Goal: Register for event/course: Sign up to attend an event or enroll in a course

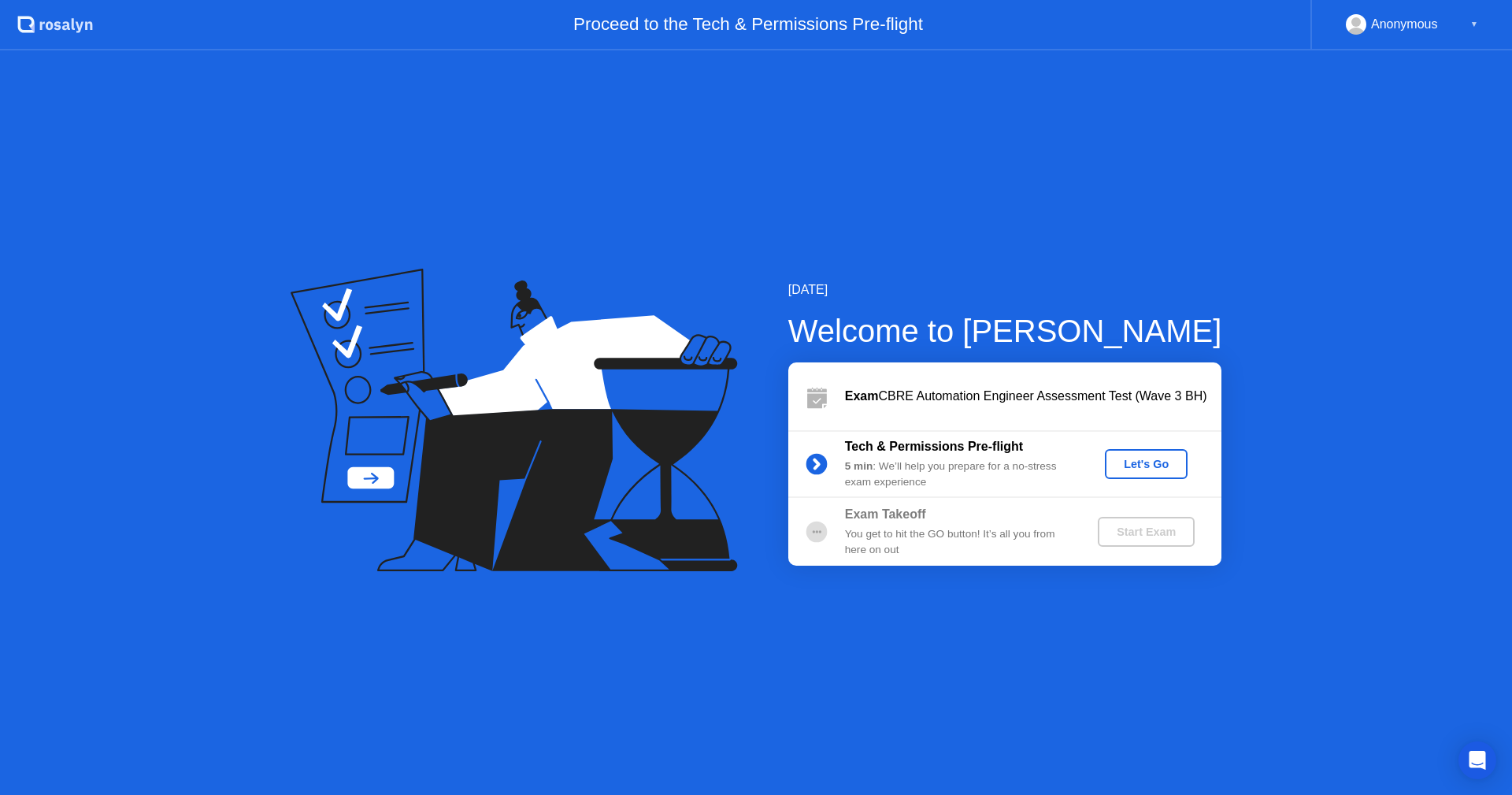
click at [1138, 468] on div "Let's Go" at bounding box center [1147, 464] width 70 height 13
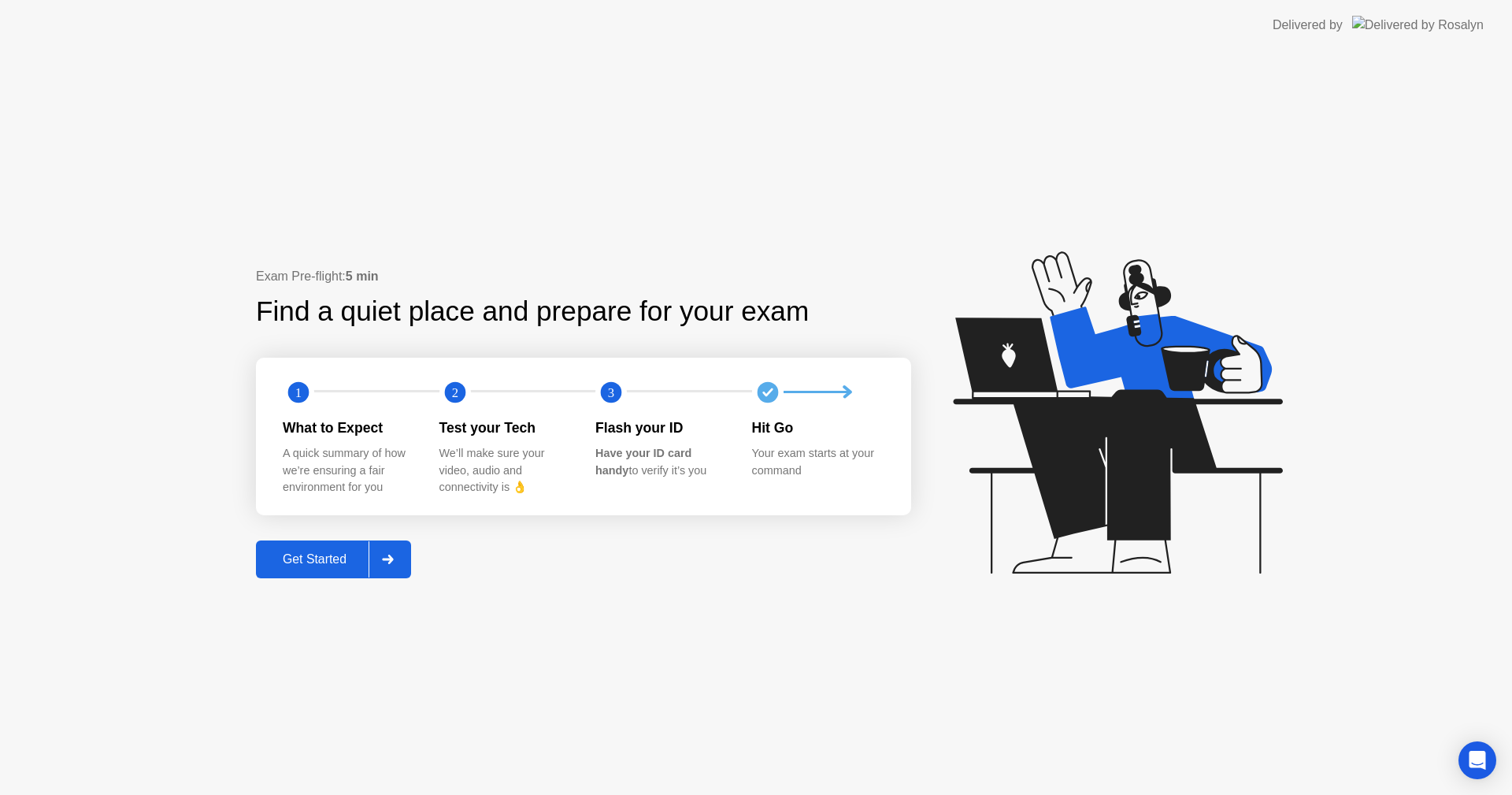
click at [326, 561] on div "Get Started" at bounding box center [314, 558] width 108 height 14
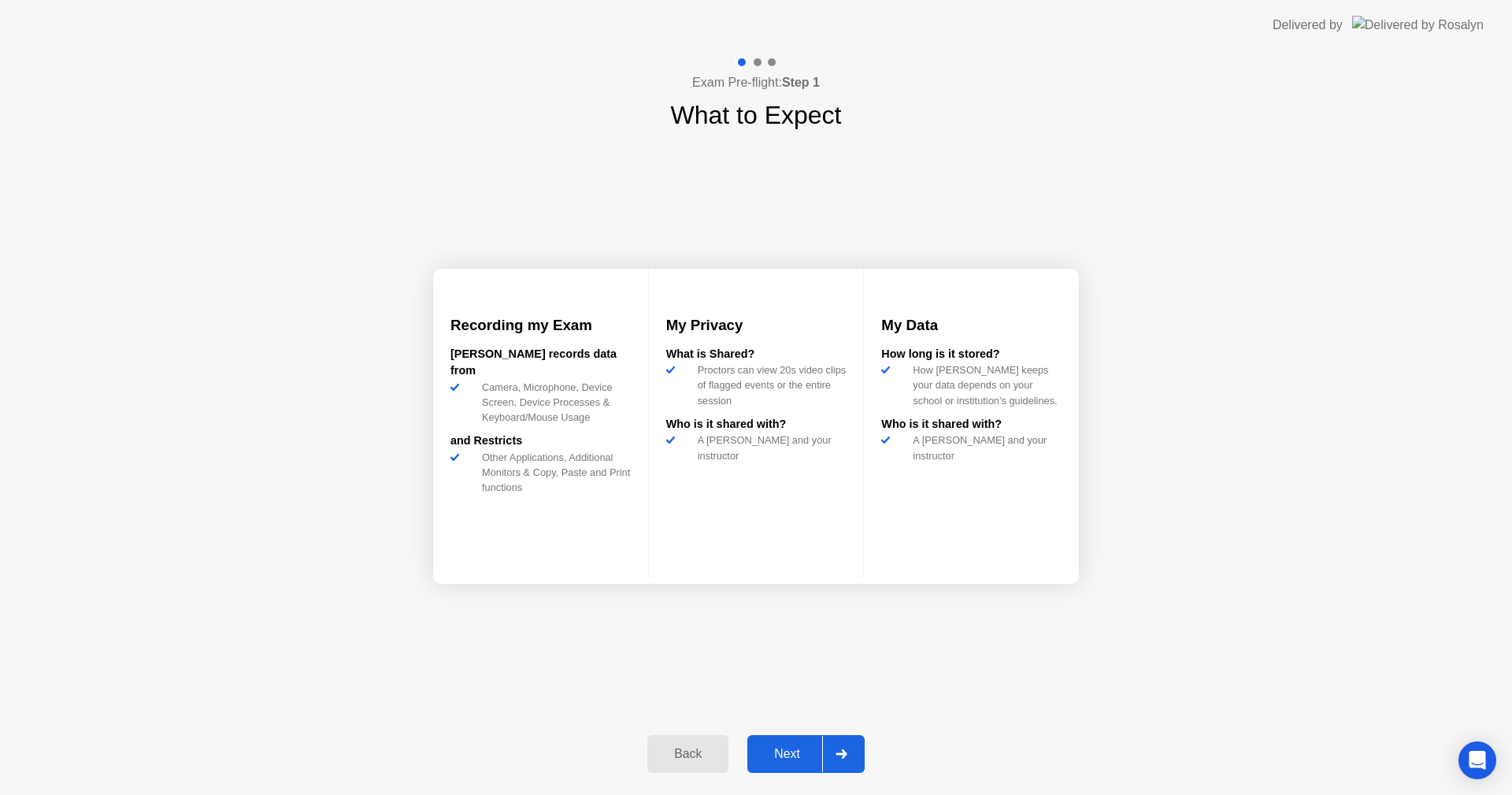
click at [805, 764] on button "Next" at bounding box center [806, 753] width 117 height 38
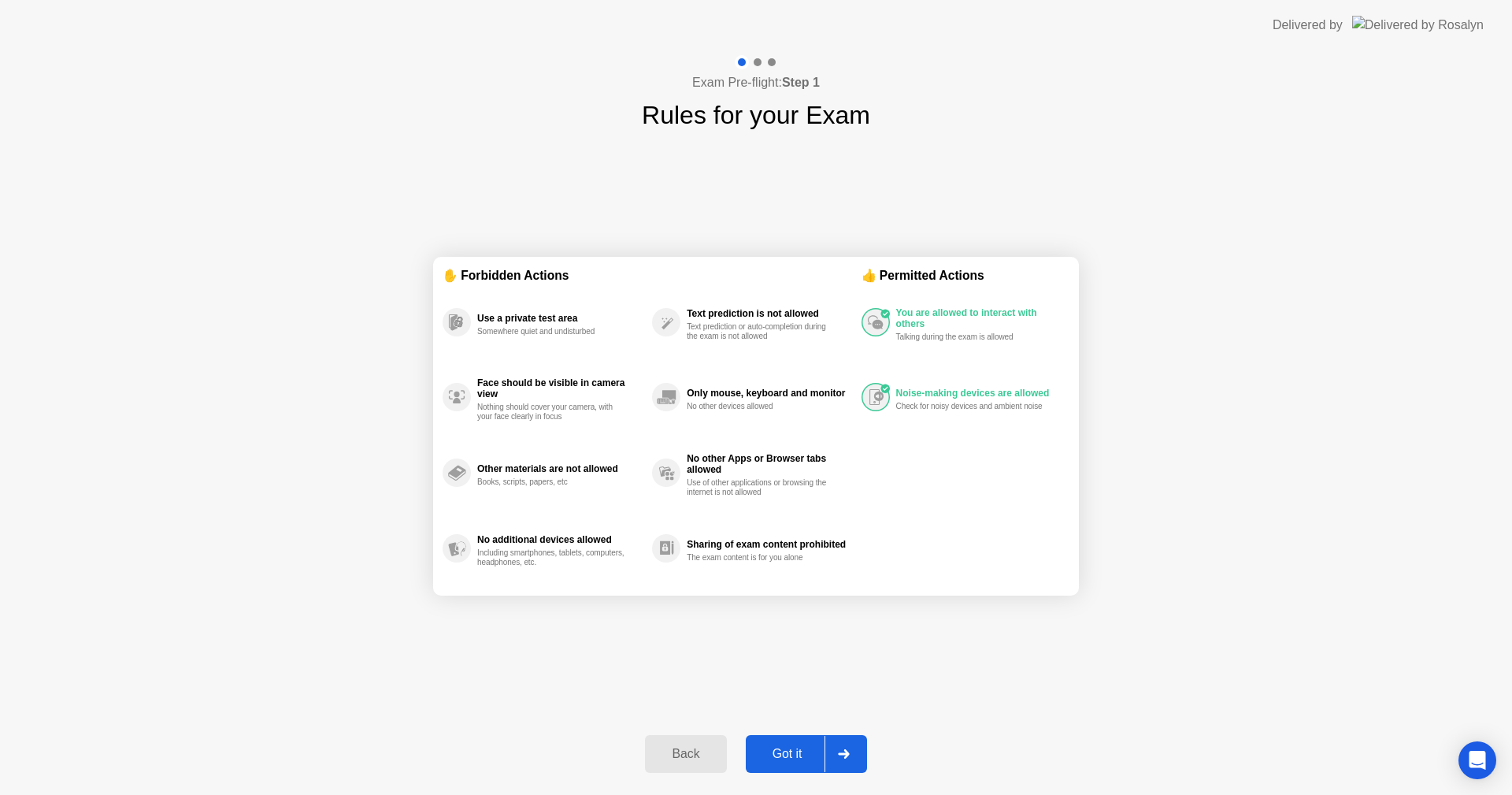
click at [799, 755] on div "Got it" at bounding box center [787, 753] width 74 height 14
select select "**********"
select select "*******"
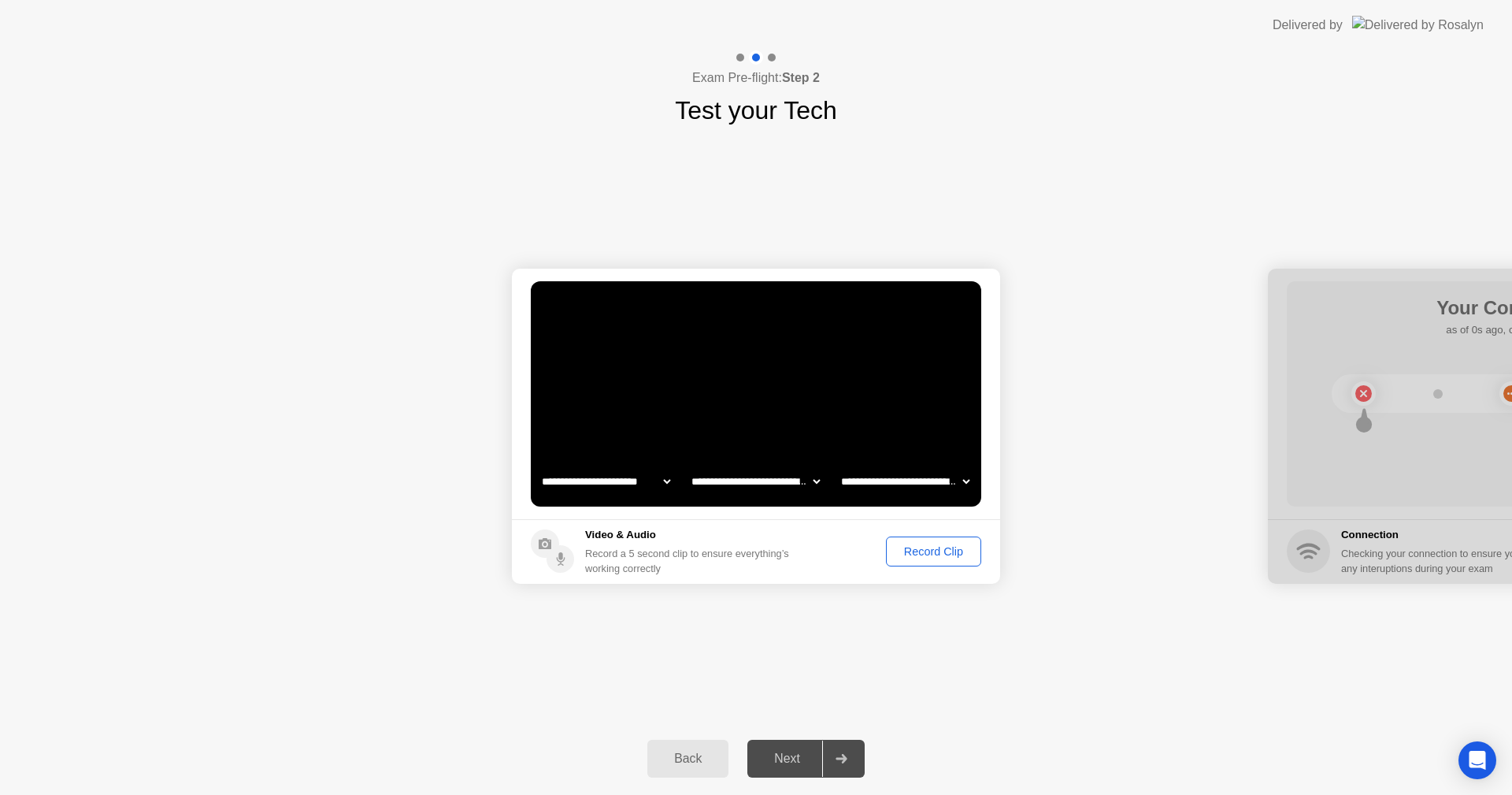
click at [939, 547] on div "Record Clip" at bounding box center [933, 552] width 84 height 13
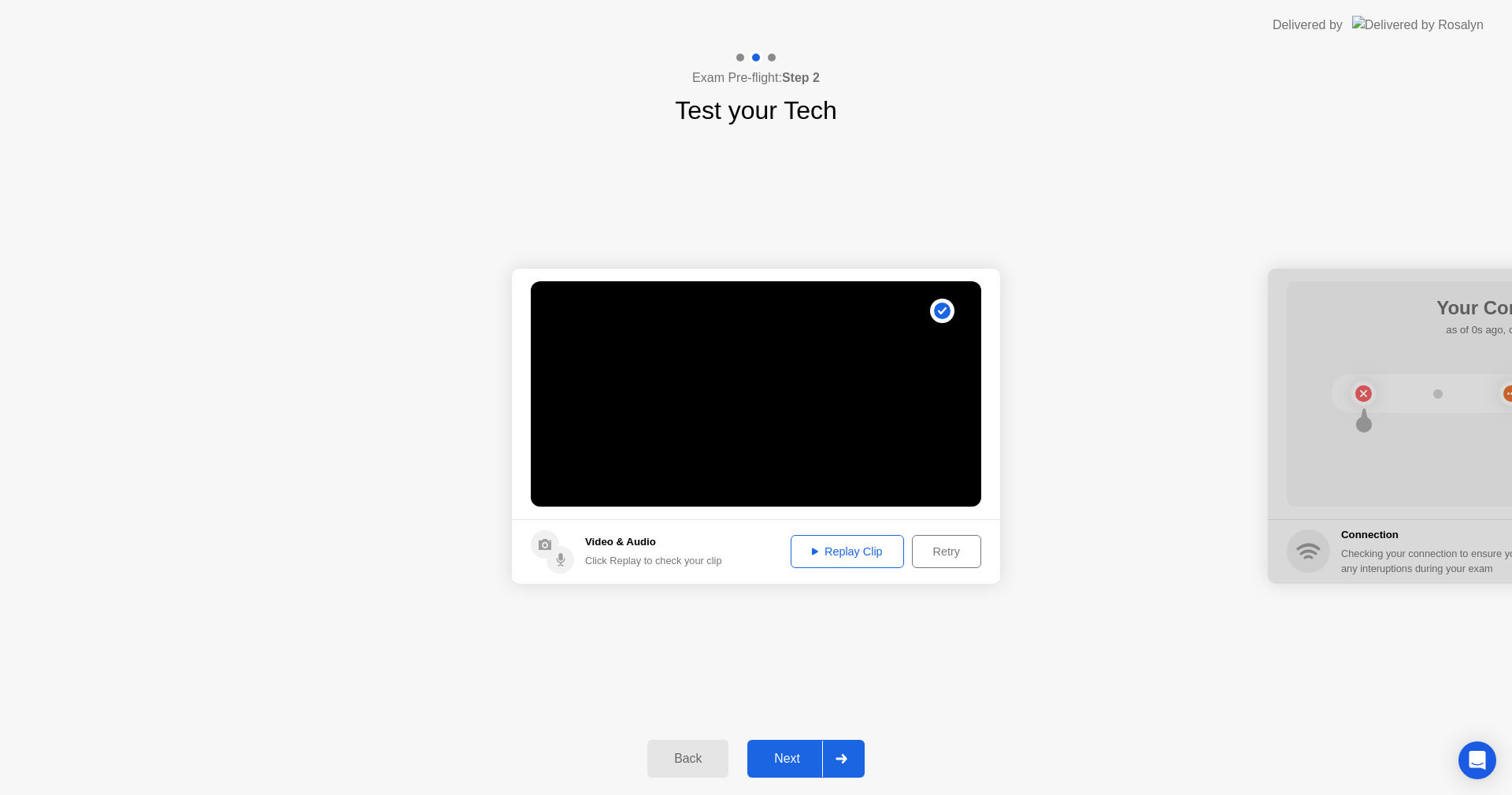
click at [862, 553] on div "Replay Clip" at bounding box center [847, 552] width 103 height 13
click at [799, 753] on div "Next" at bounding box center [787, 758] width 70 height 14
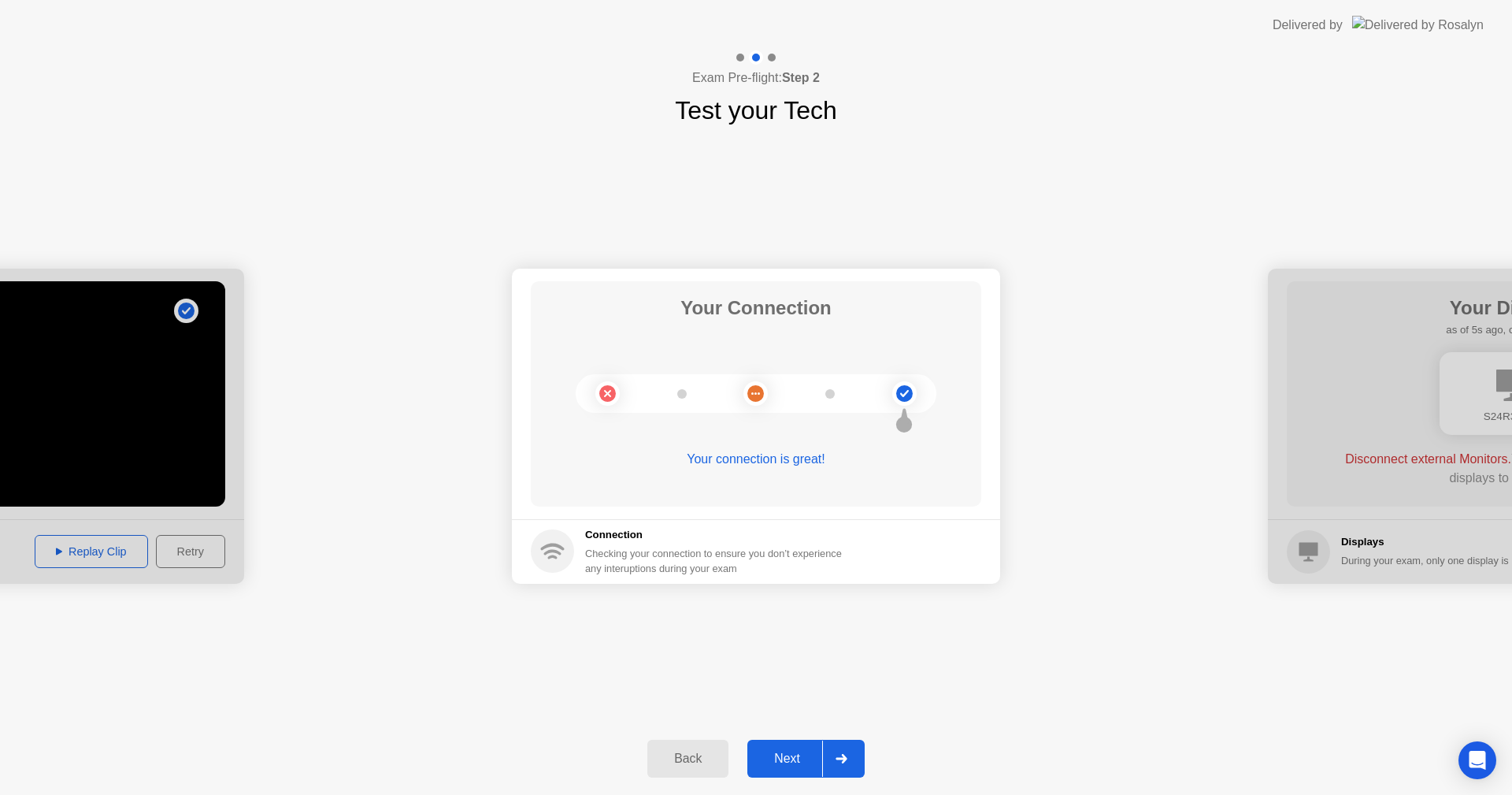
click at [778, 765] on div "Next" at bounding box center [787, 758] width 70 height 14
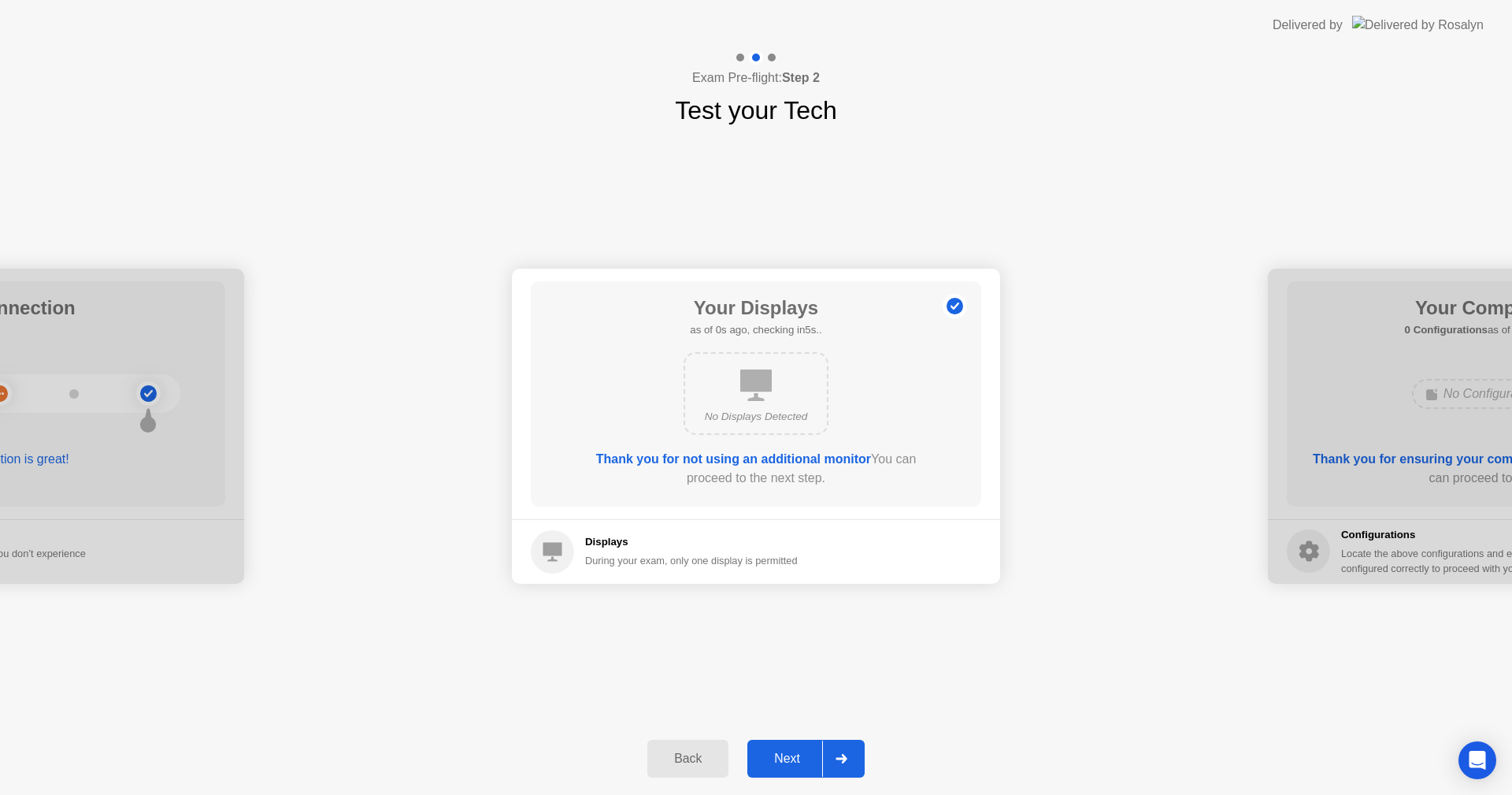
click at [801, 757] on div "Next" at bounding box center [787, 758] width 70 height 14
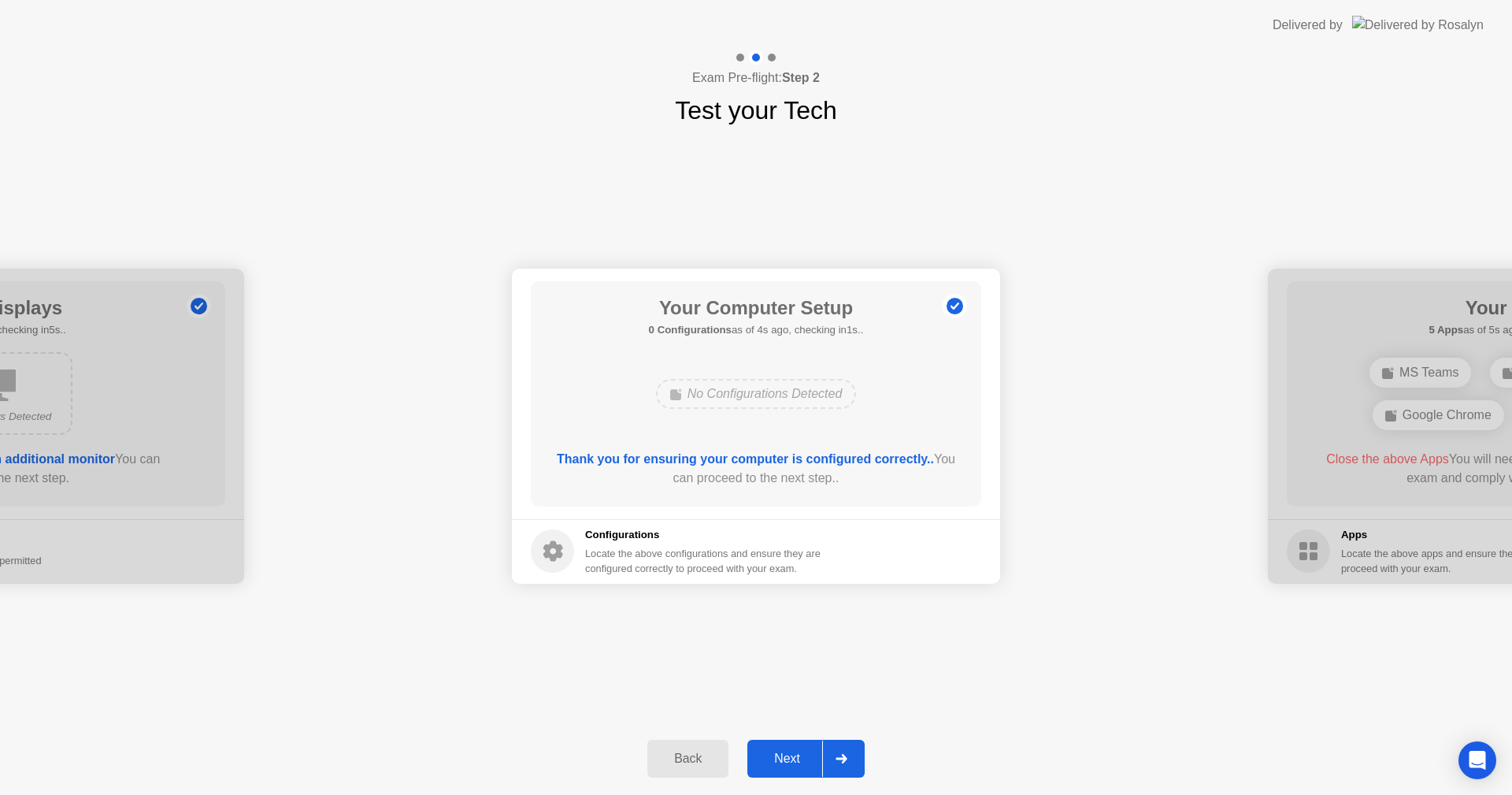
click at [824, 760] on div at bounding box center [841, 758] width 38 height 36
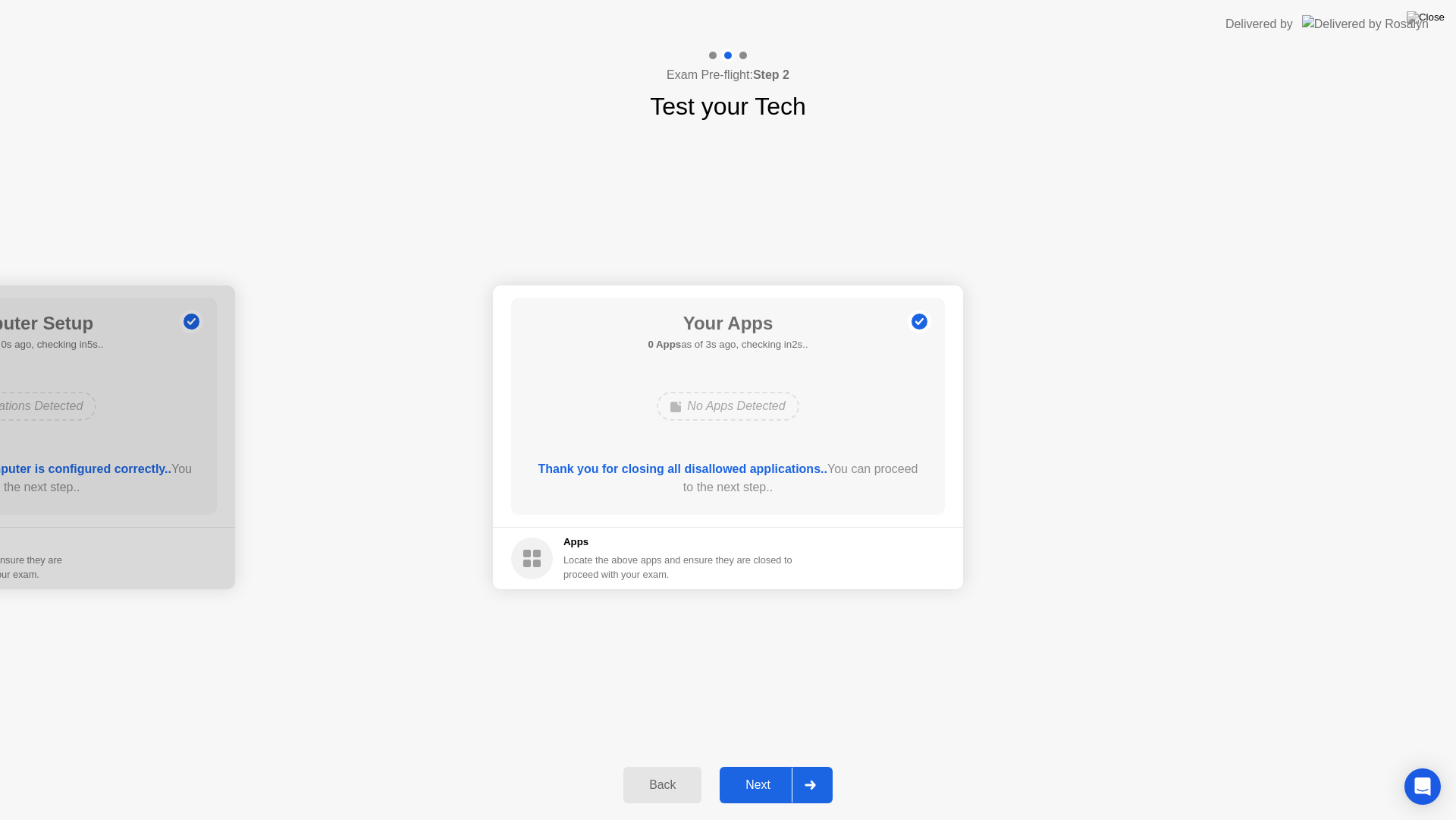
click at [784, 765] on div "Next" at bounding box center [758, 784] width 68 height 13
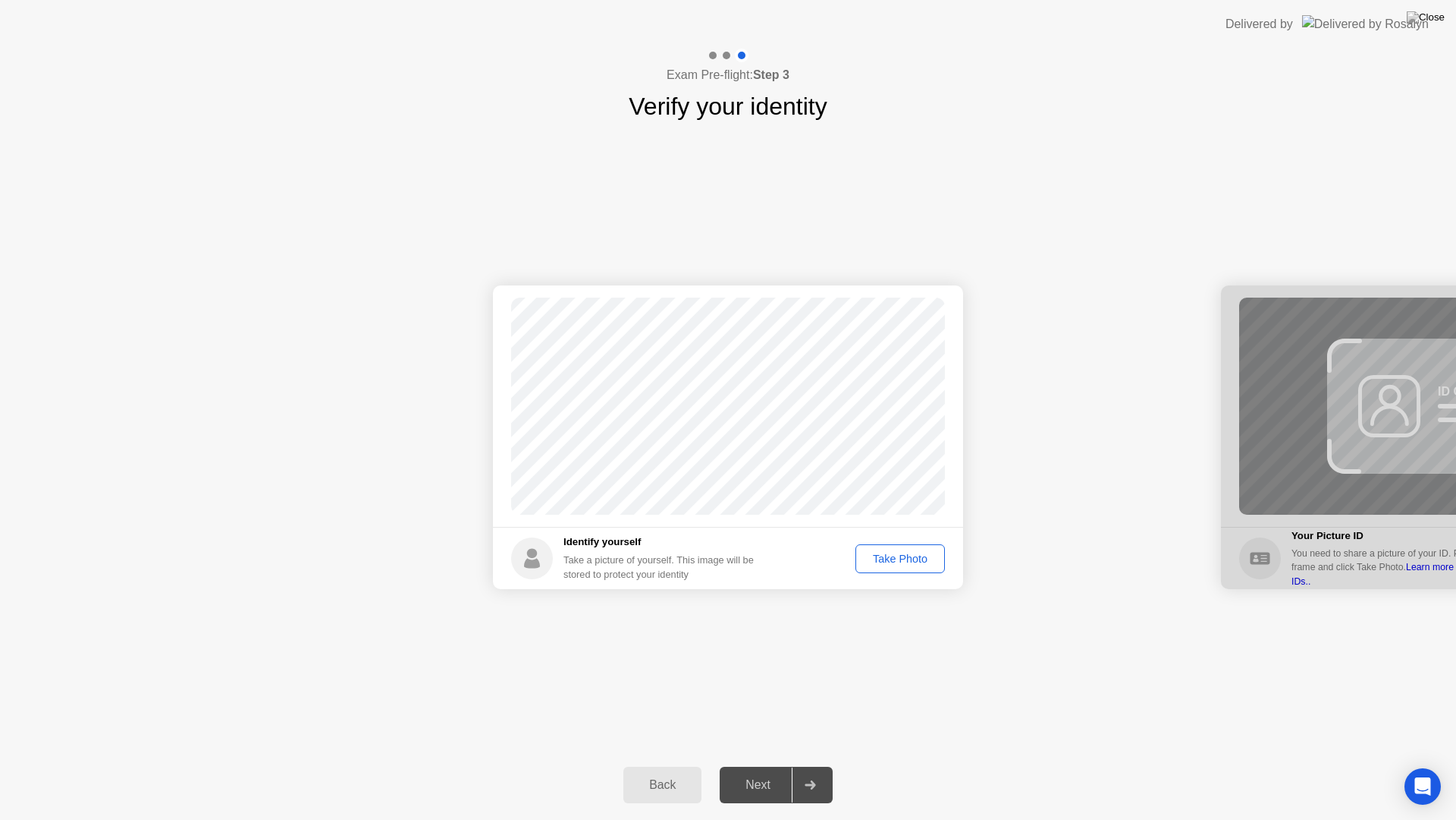
click at [913, 558] on div "Take Photo" at bounding box center [900, 558] width 79 height 12
click at [915, 561] on div "Retake" at bounding box center [910, 558] width 59 height 12
click at [915, 561] on div "Take Photo" at bounding box center [900, 558] width 79 height 12
click at [915, 561] on div "Retake" at bounding box center [910, 558] width 59 height 12
click at [902, 535] on footer "Identify yourself Take a picture of yourself. This image will be stored to prot…" at bounding box center [728, 558] width 470 height 62
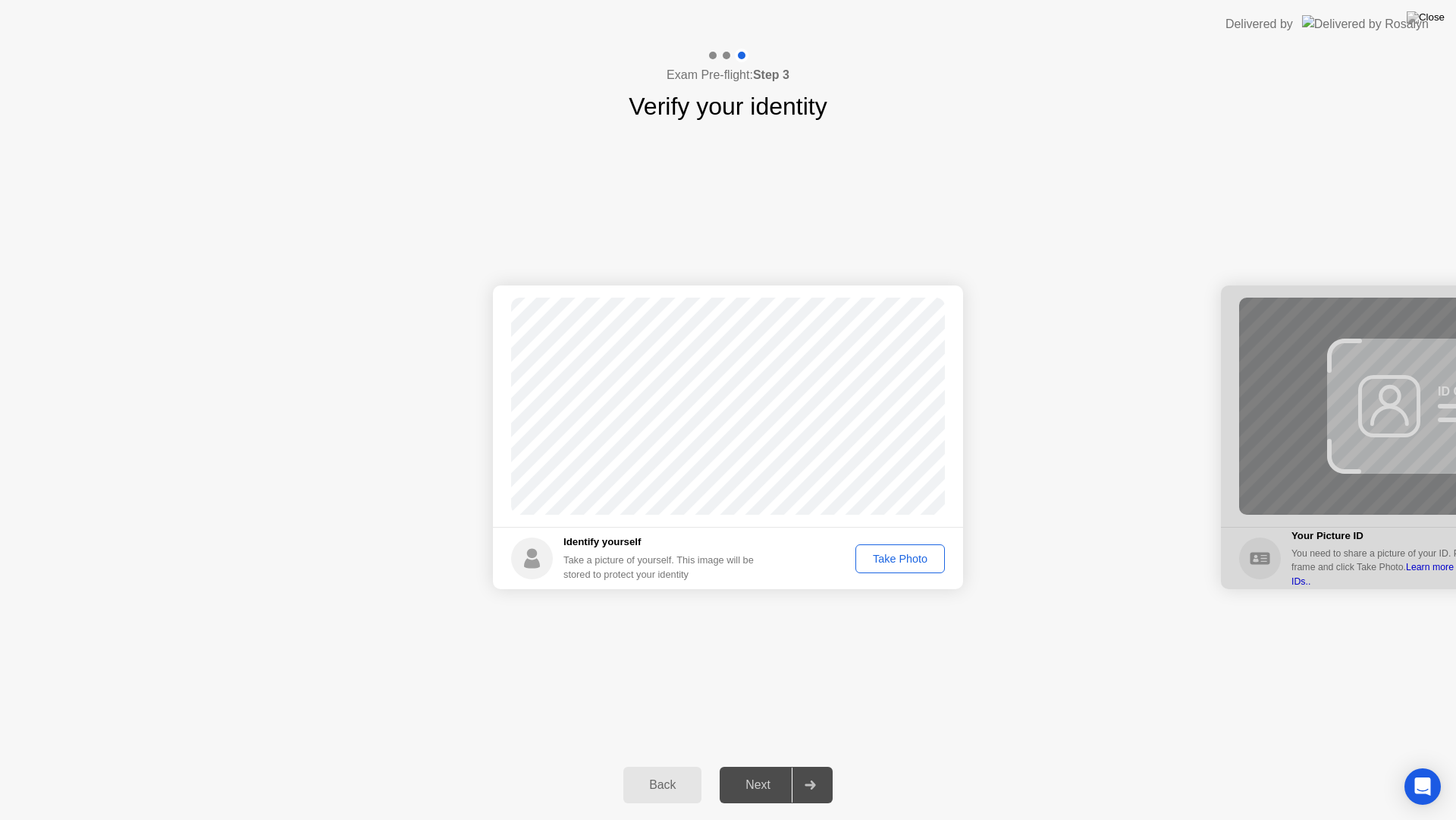
click at [900, 547] on button "Take Photo" at bounding box center [900, 558] width 90 height 28
click at [764, 765] on button "Next" at bounding box center [776, 784] width 113 height 37
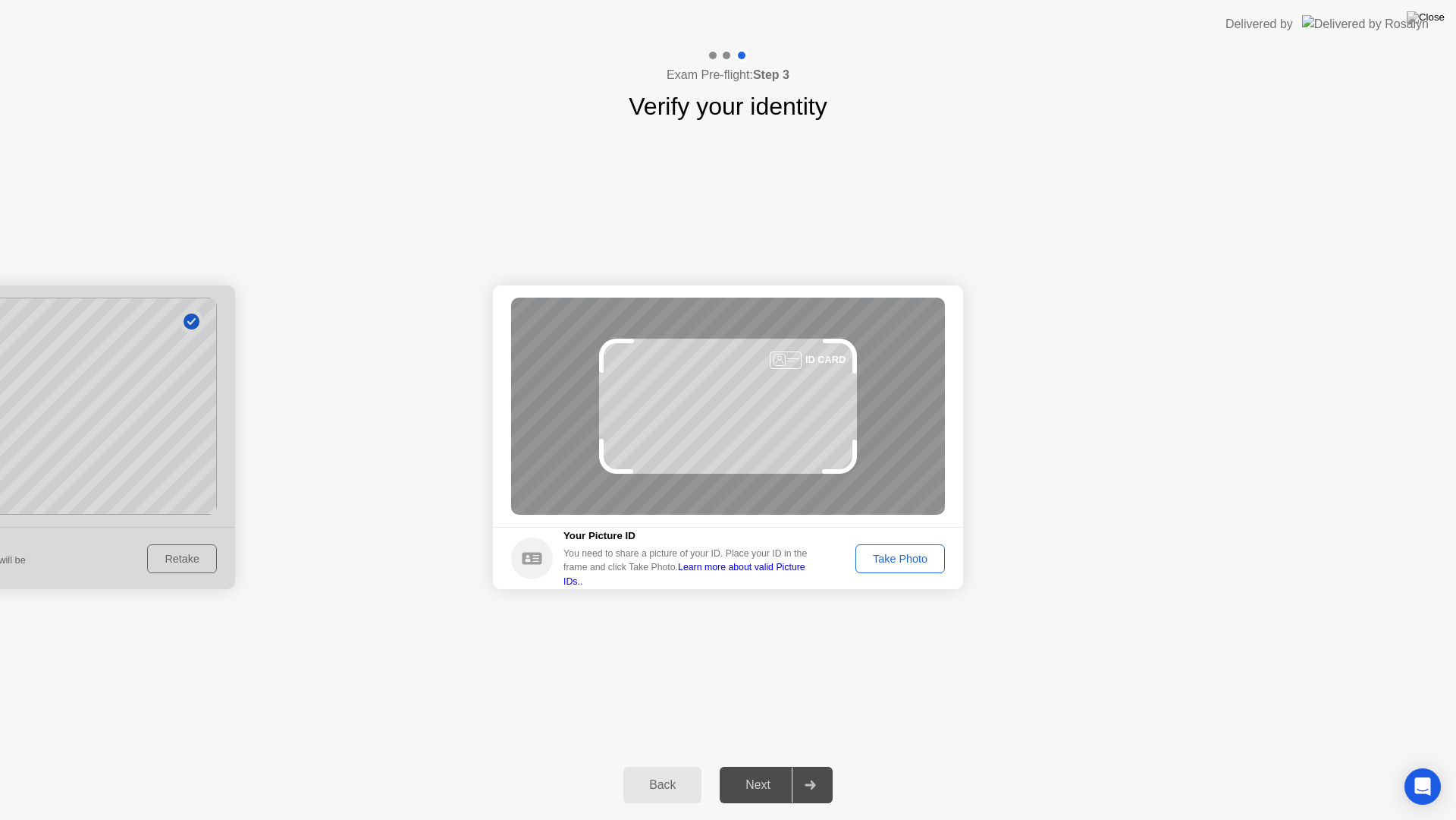
click at [900, 554] on div "Take Photo" at bounding box center [900, 558] width 79 height 12
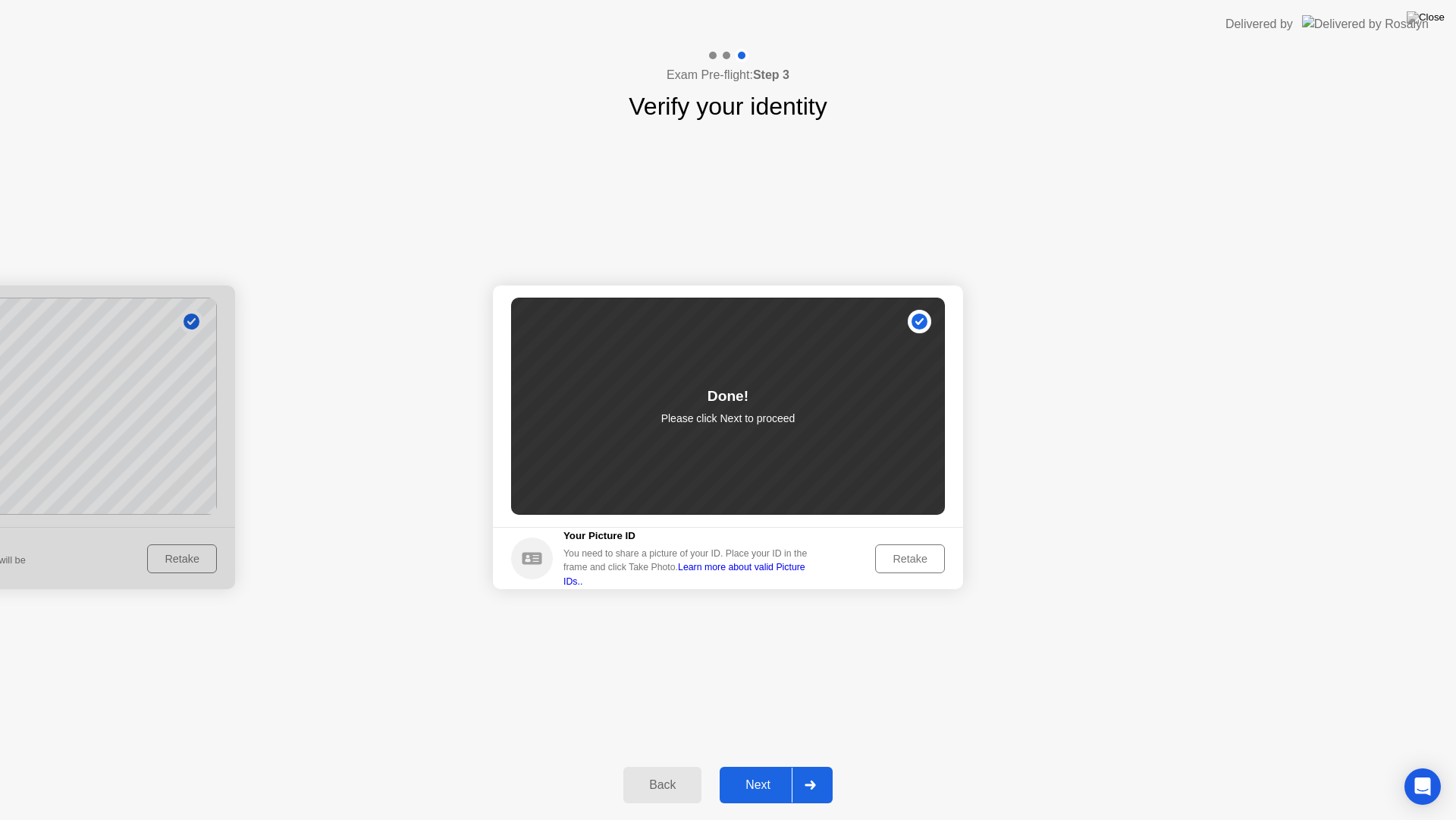
click at [782, 765] on button "Next" at bounding box center [776, 784] width 113 height 37
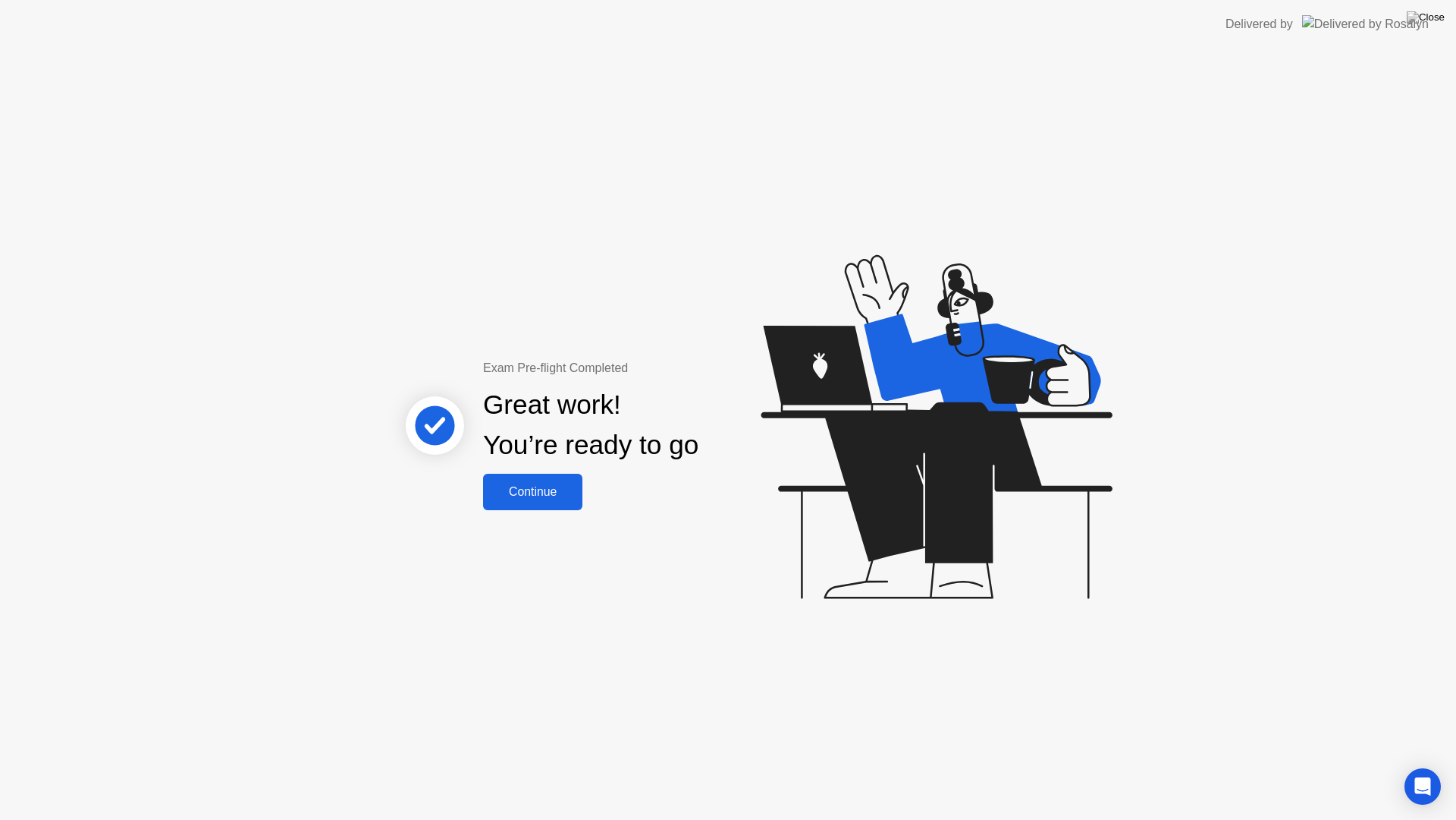
click at [557, 485] on div "Continue" at bounding box center [532, 491] width 90 height 13
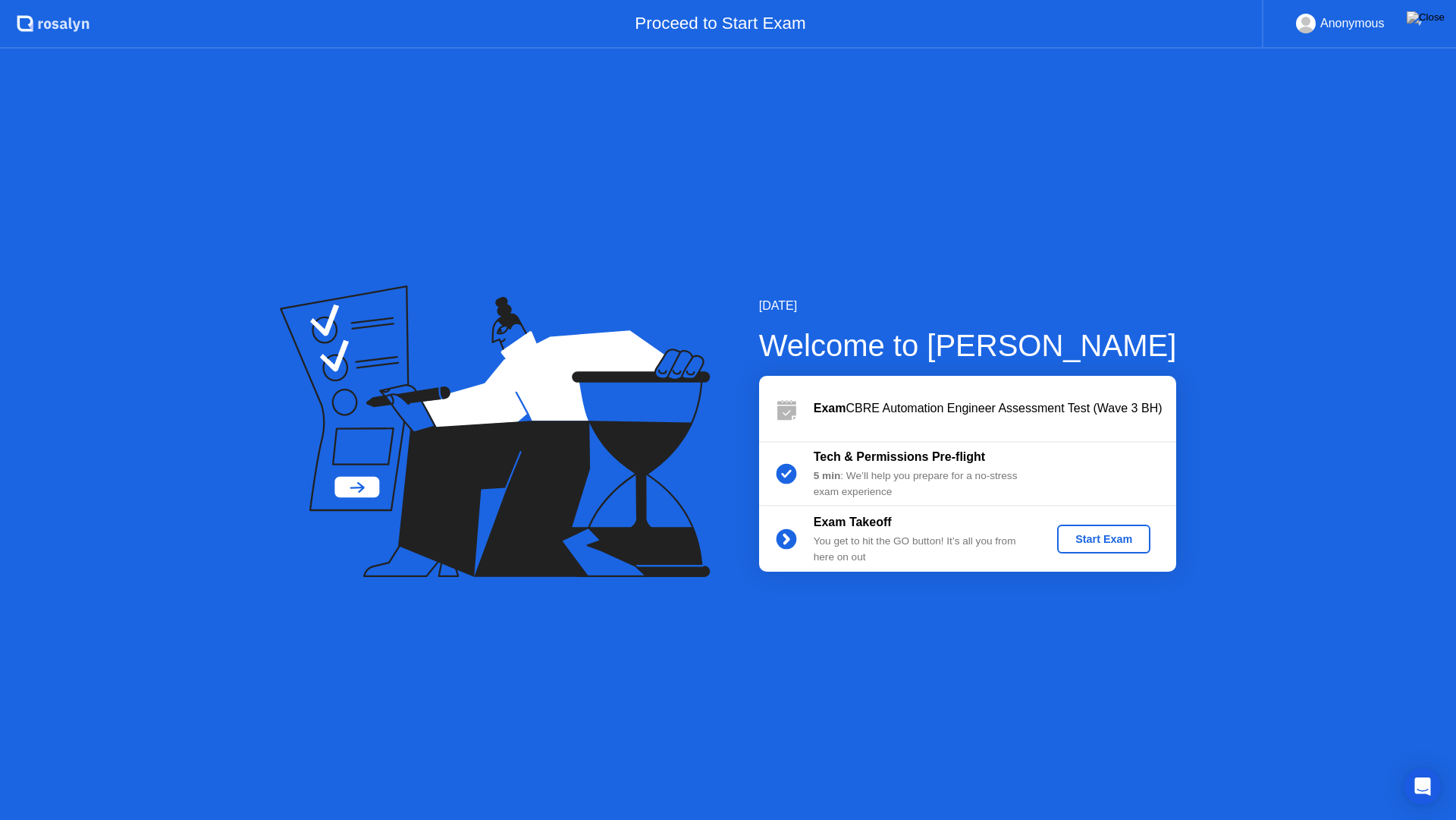
click at [1096, 532] on div "Start Exam" at bounding box center [1104, 539] width 81 height 12
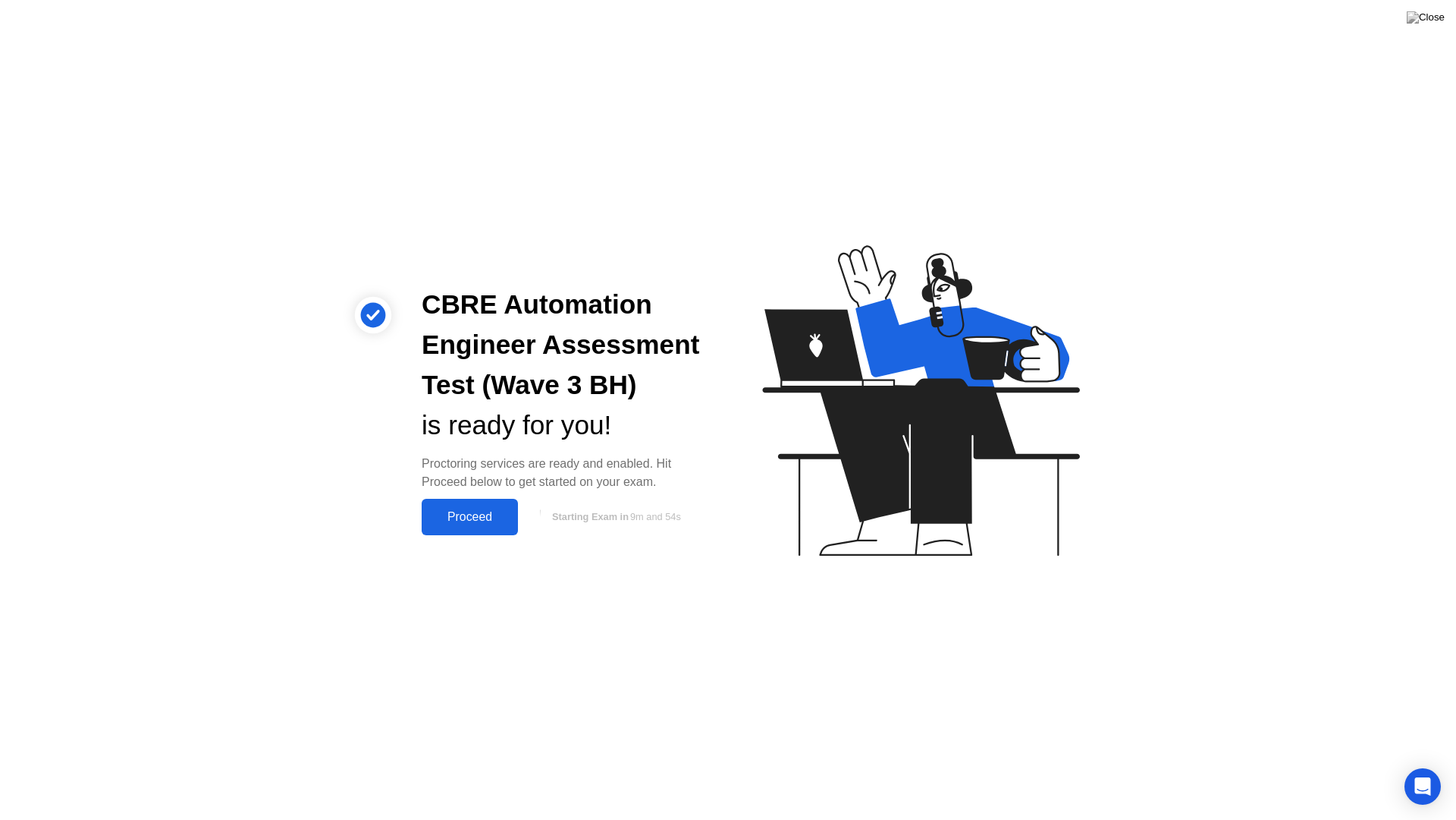
click at [464, 511] on div "Proceed" at bounding box center [470, 516] width 87 height 13
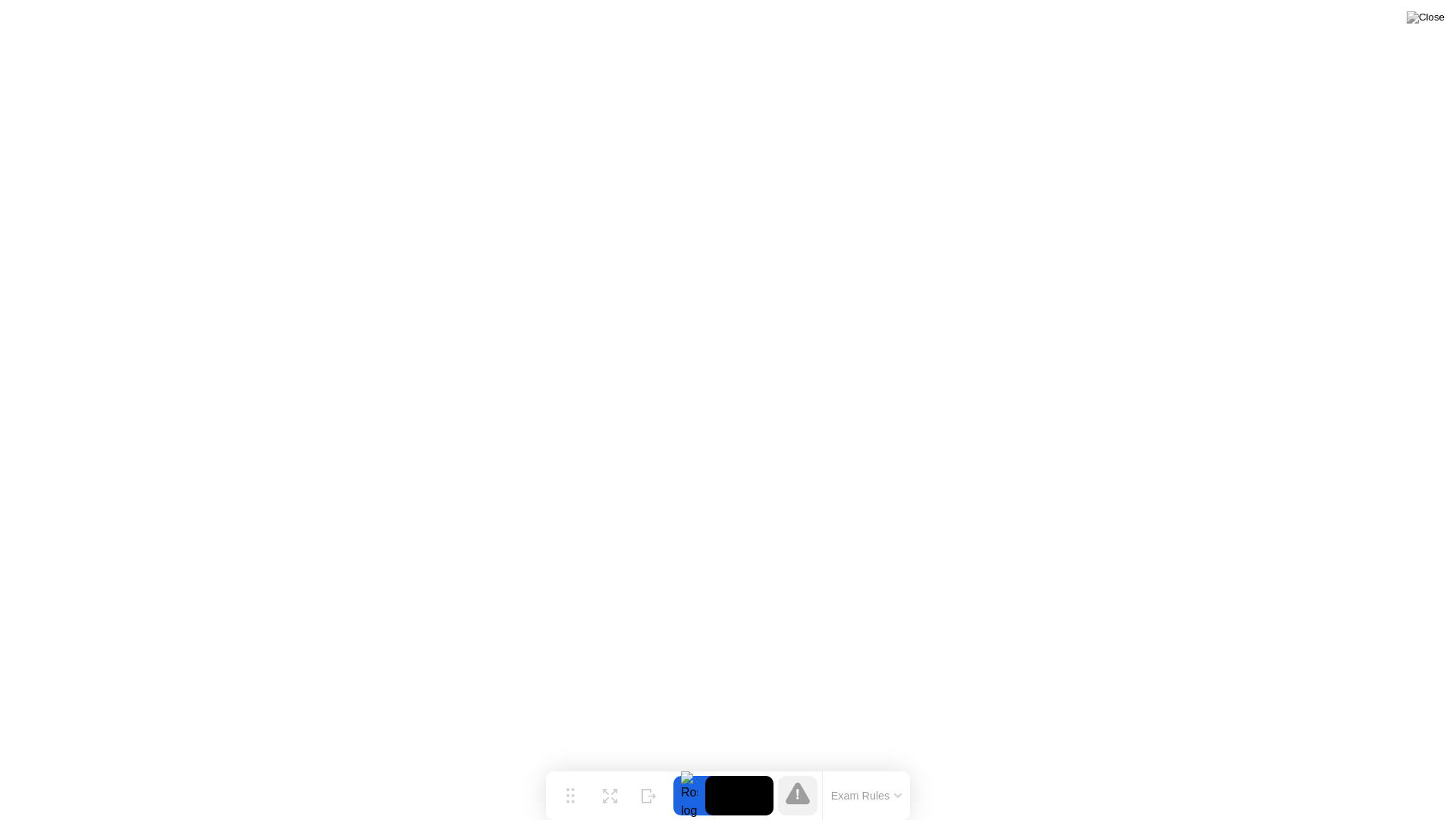
click at [794, 765] on icon at bounding box center [797, 792] width 24 height 22
click at [876, 765] on button "Exam Rules" at bounding box center [867, 795] width 80 height 13
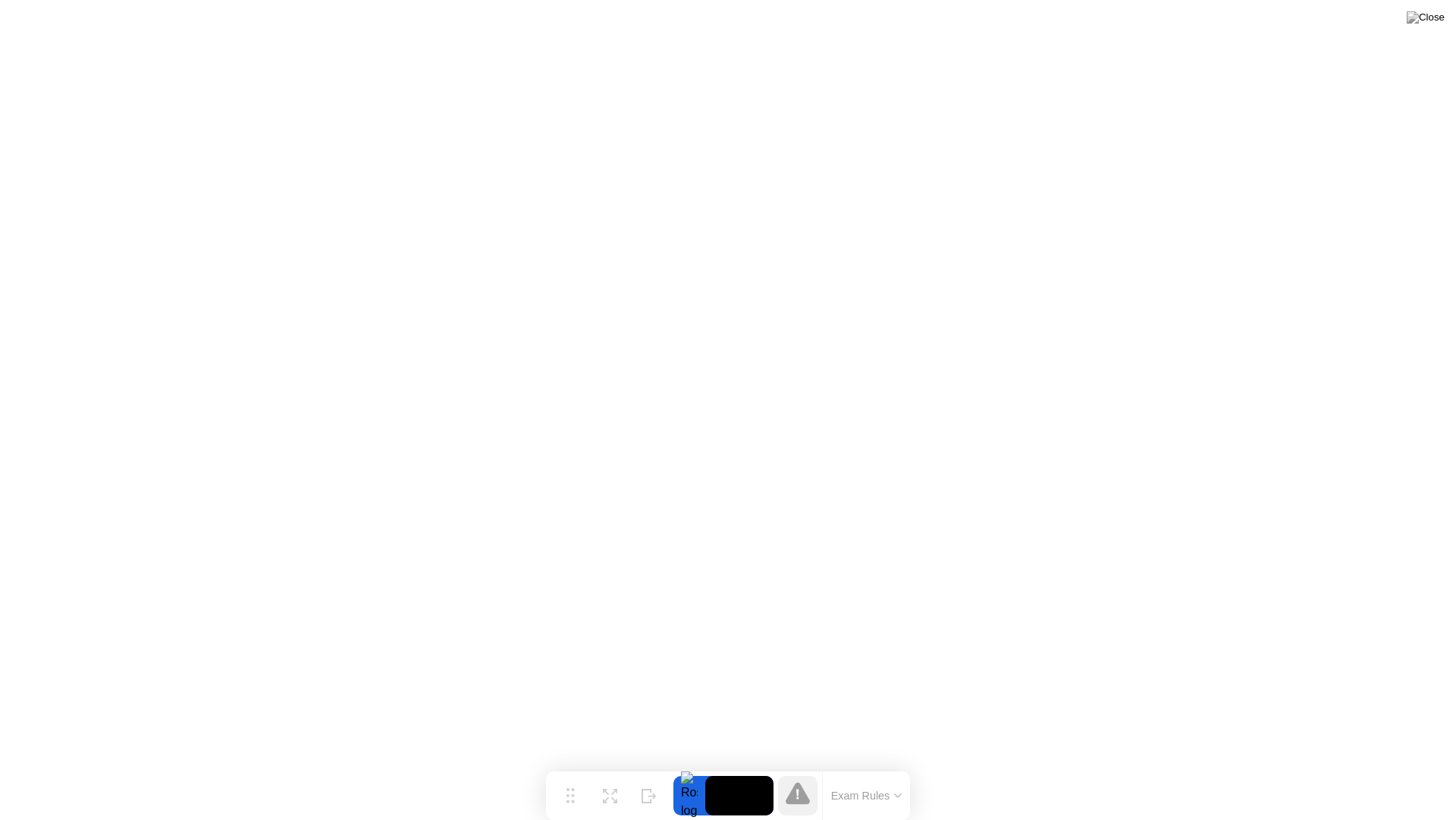
click at [802, 765] on icon at bounding box center [797, 792] width 24 height 24
click at [845, 765] on button "Exam Rules" at bounding box center [867, 795] width 80 height 13
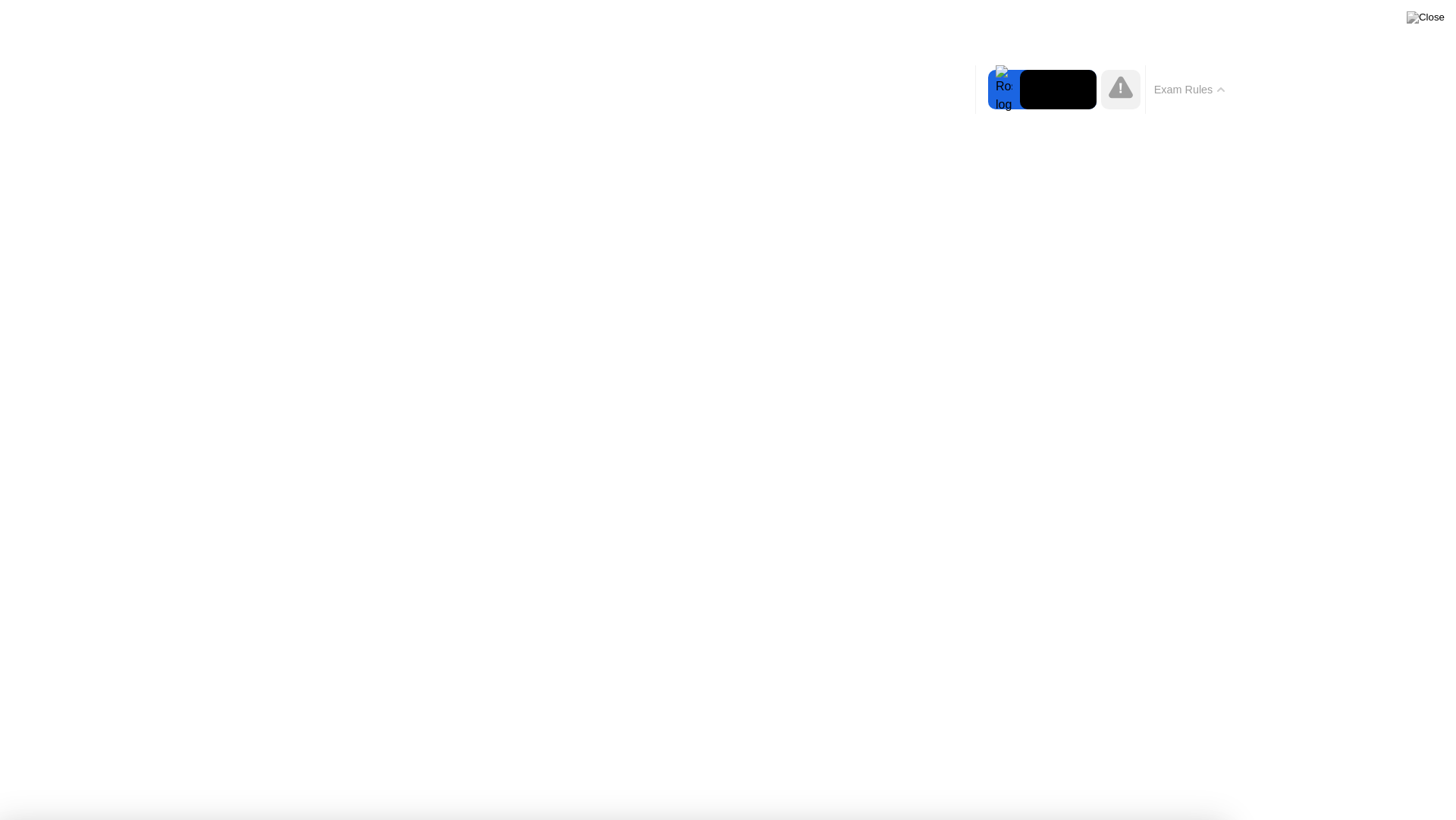
click at [1121, 93] on icon at bounding box center [1120, 88] width 3 height 10
click at [1070, 89] on video at bounding box center [1058, 89] width 77 height 39
click at [1026, 91] on video at bounding box center [1058, 89] width 77 height 39
click at [1000, 93] on div at bounding box center [1005, 89] width 32 height 39
click at [1068, 89] on video at bounding box center [1058, 89] width 77 height 39
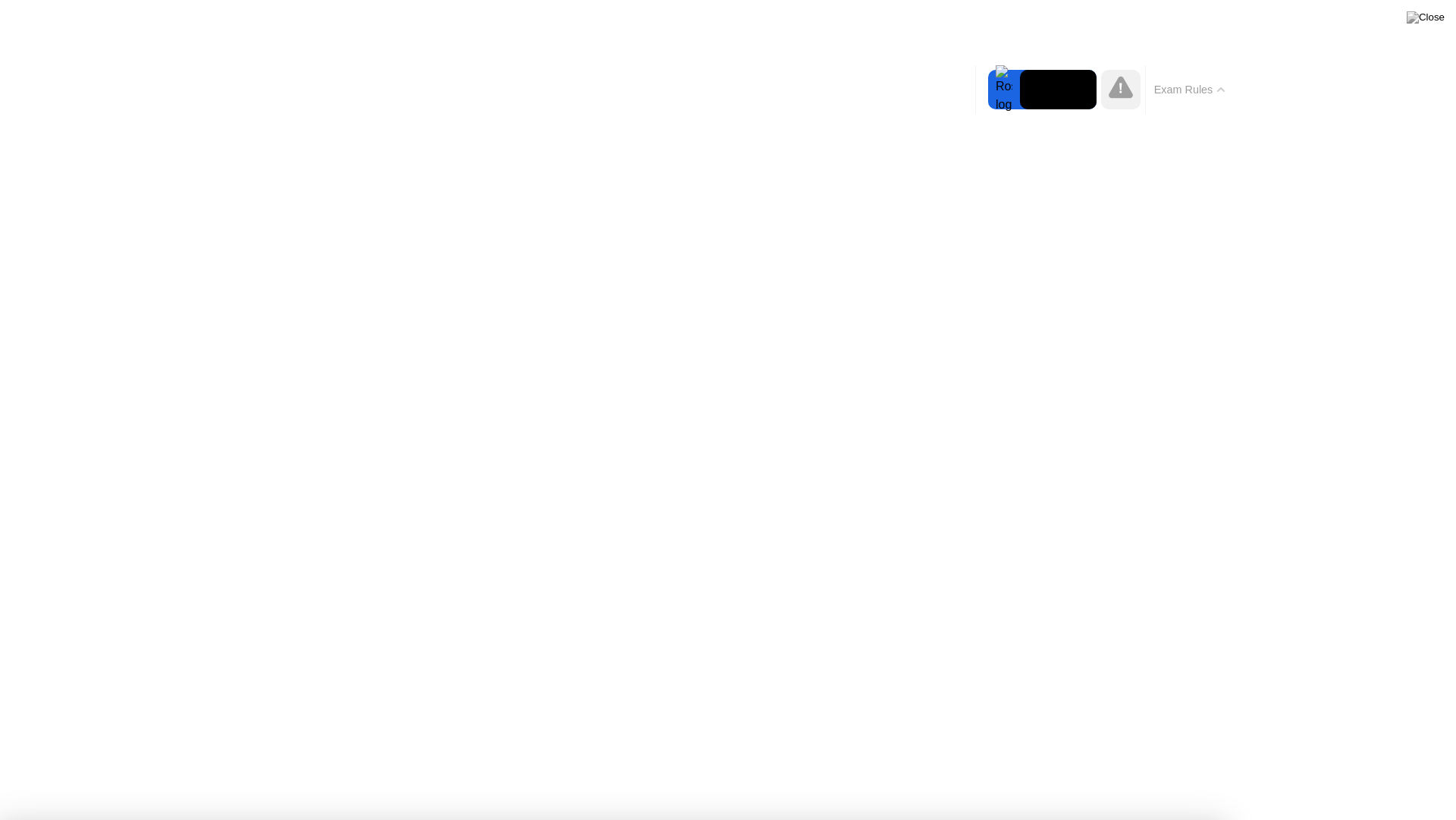
click at [994, 88] on div at bounding box center [1005, 89] width 32 height 39
click at [1004, 92] on div at bounding box center [1005, 89] width 32 height 39
click at [1157, 94] on button "Exam Rules" at bounding box center [1190, 89] width 80 height 13
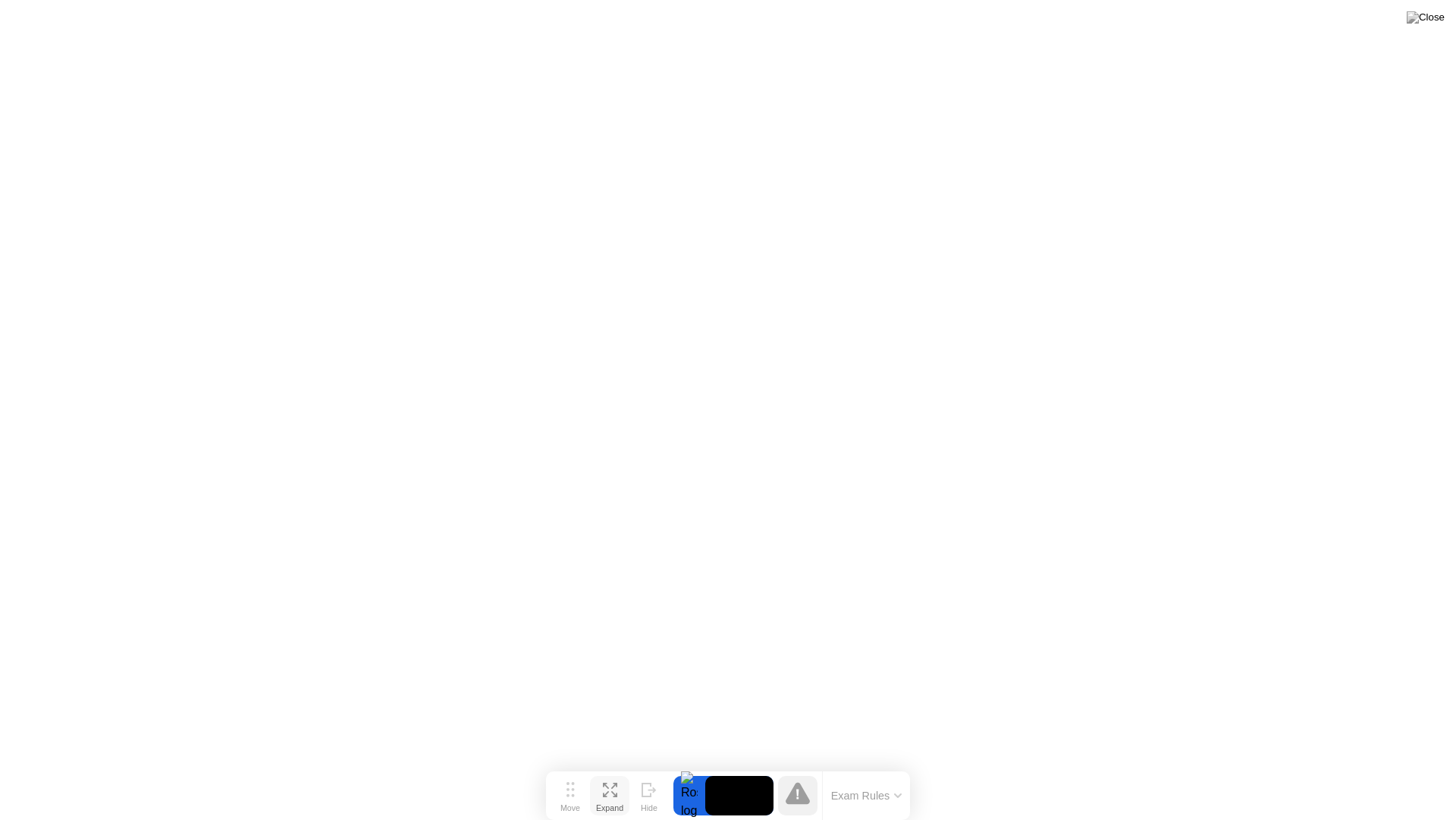
click at [612, 765] on div "Expand" at bounding box center [610, 808] width 28 height 9
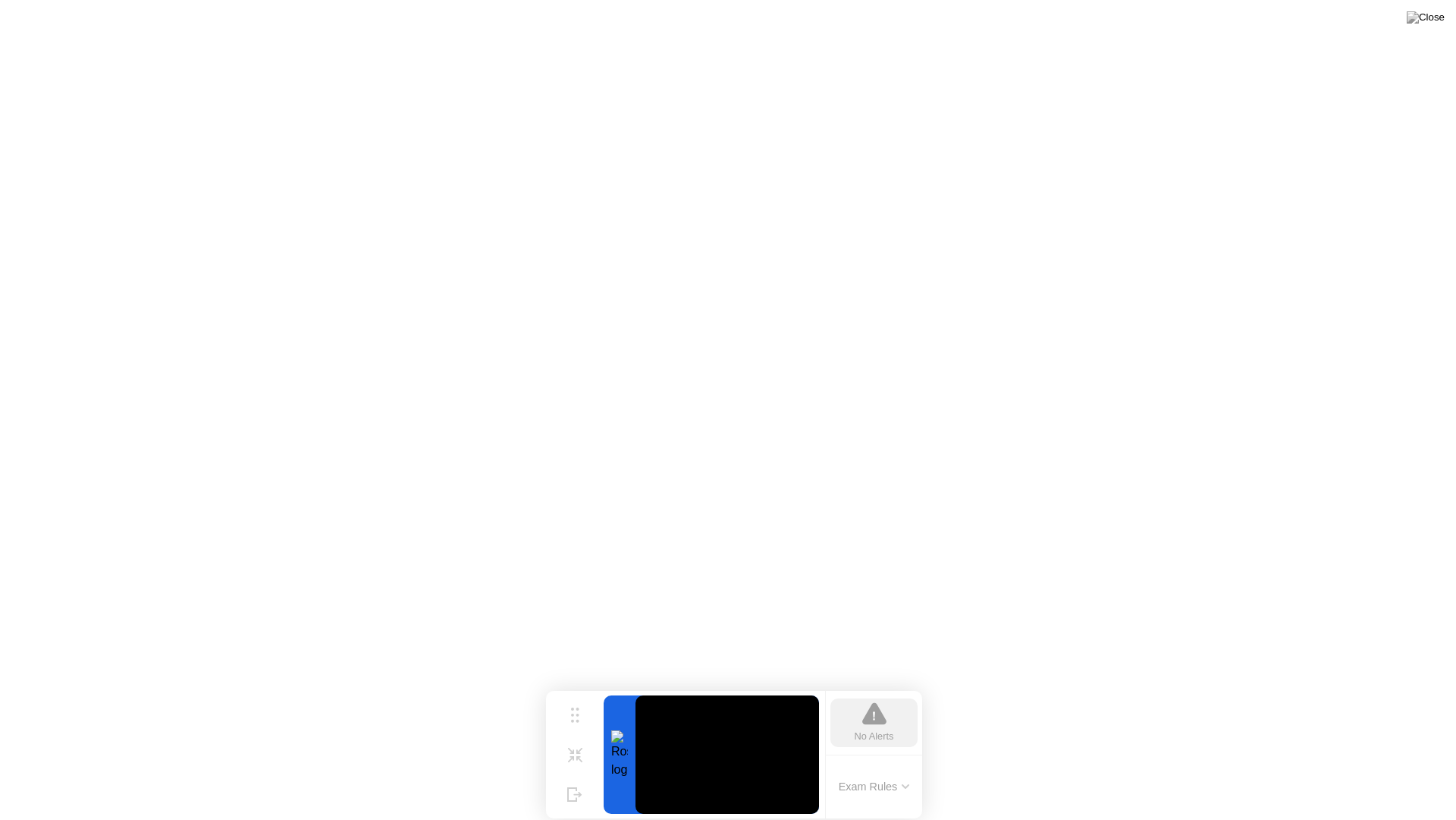
click at [864, 715] on icon at bounding box center [874, 713] width 24 height 24
click at [577, 722] on div "Move" at bounding box center [575, 727] width 20 height 9
click at [614, 747] on div at bounding box center [619, 754] width 32 height 118
click at [867, 765] on button "Exam Rules" at bounding box center [875, 785] width 80 height 13
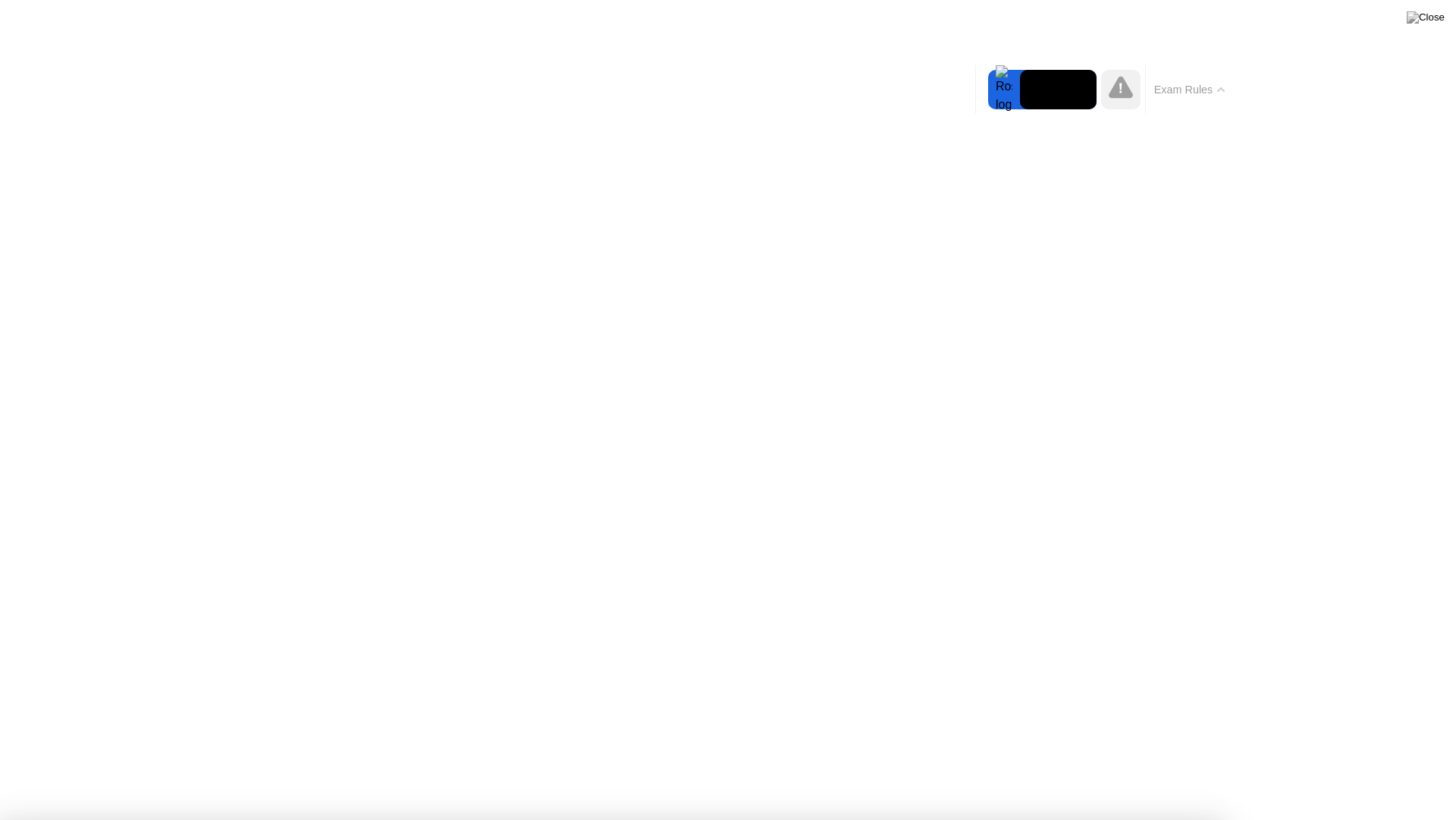
click at [1211, 83] on button "Exam Rules" at bounding box center [1190, 89] width 80 height 13
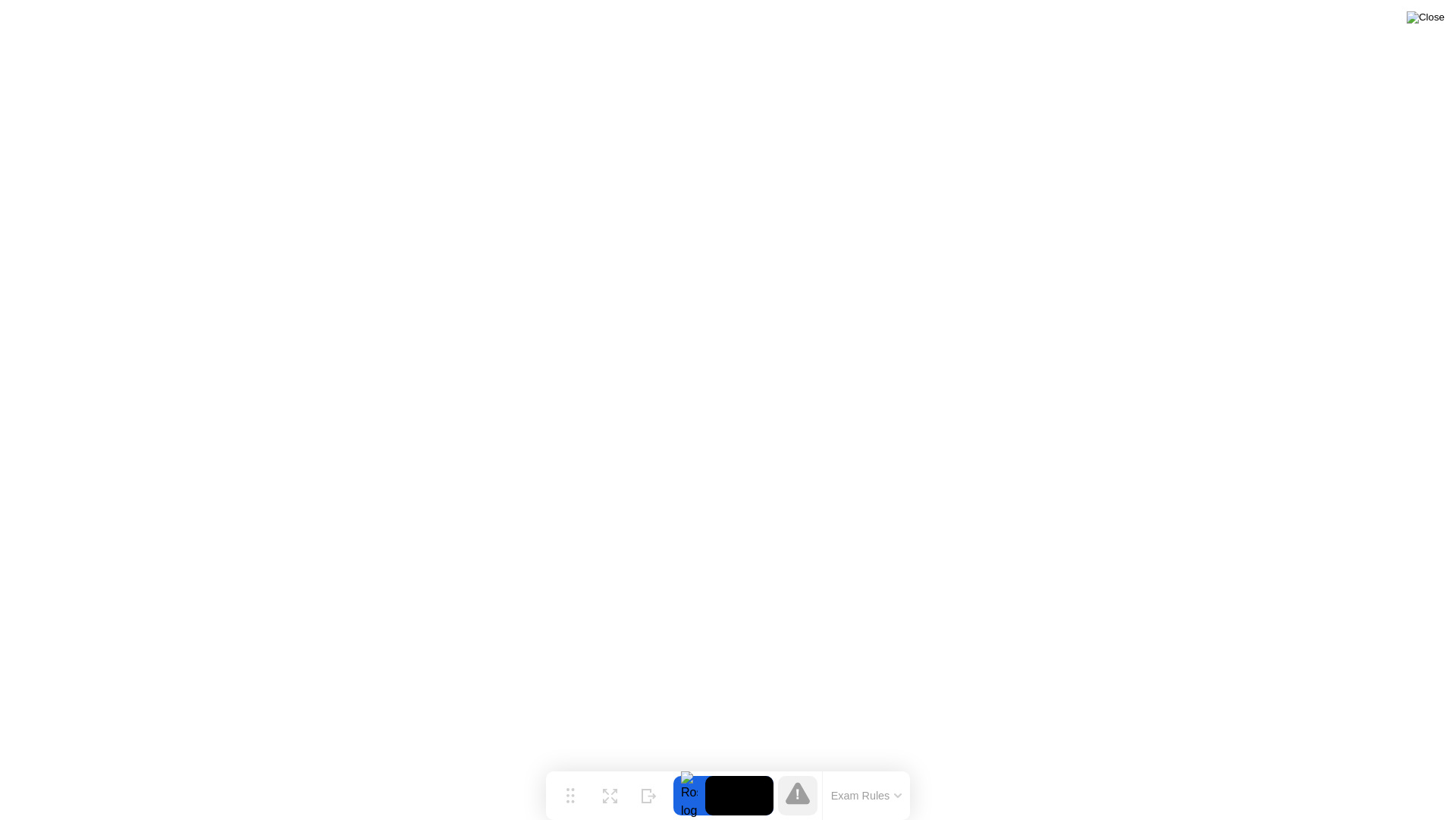
click at [1436, 18] on img at bounding box center [1426, 18] width 38 height 12
